Goal: Find specific page/section: Find specific page/section

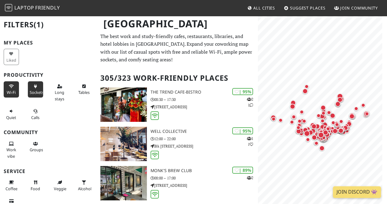
click at [36, 88] on button "Sockets" at bounding box center [35, 89] width 15 height 16
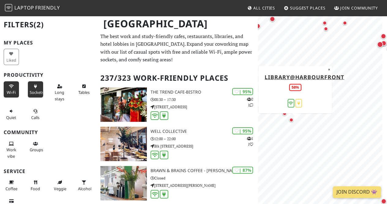
click at [292, 120] on div "Map marker" at bounding box center [291, 120] width 4 height 4
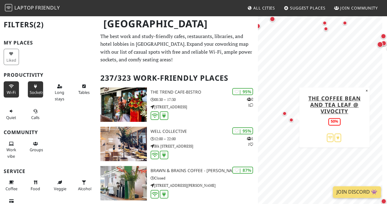
click at [285, 112] on div "Map marker" at bounding box center [285, 113] width 4 height 4
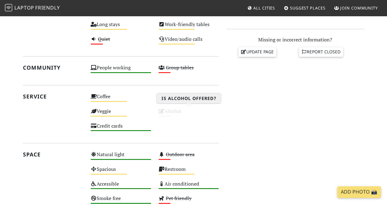
scroll to position [186, 0]
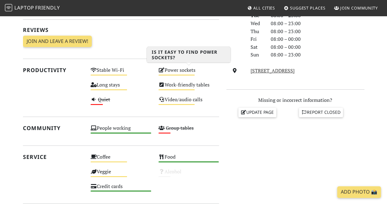
click at [167, 73] on div "Power sockets Medium" at bounding box center [189, 73] width 68 height 15
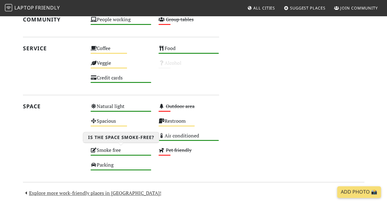
scroll to position [344, 0]
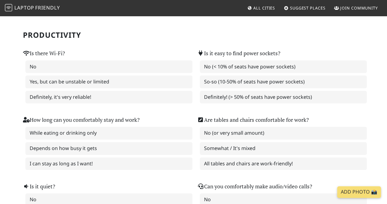
scroll to position [44, 0]
